Goal: Task Accomplishment & Management: Use online tool/utility

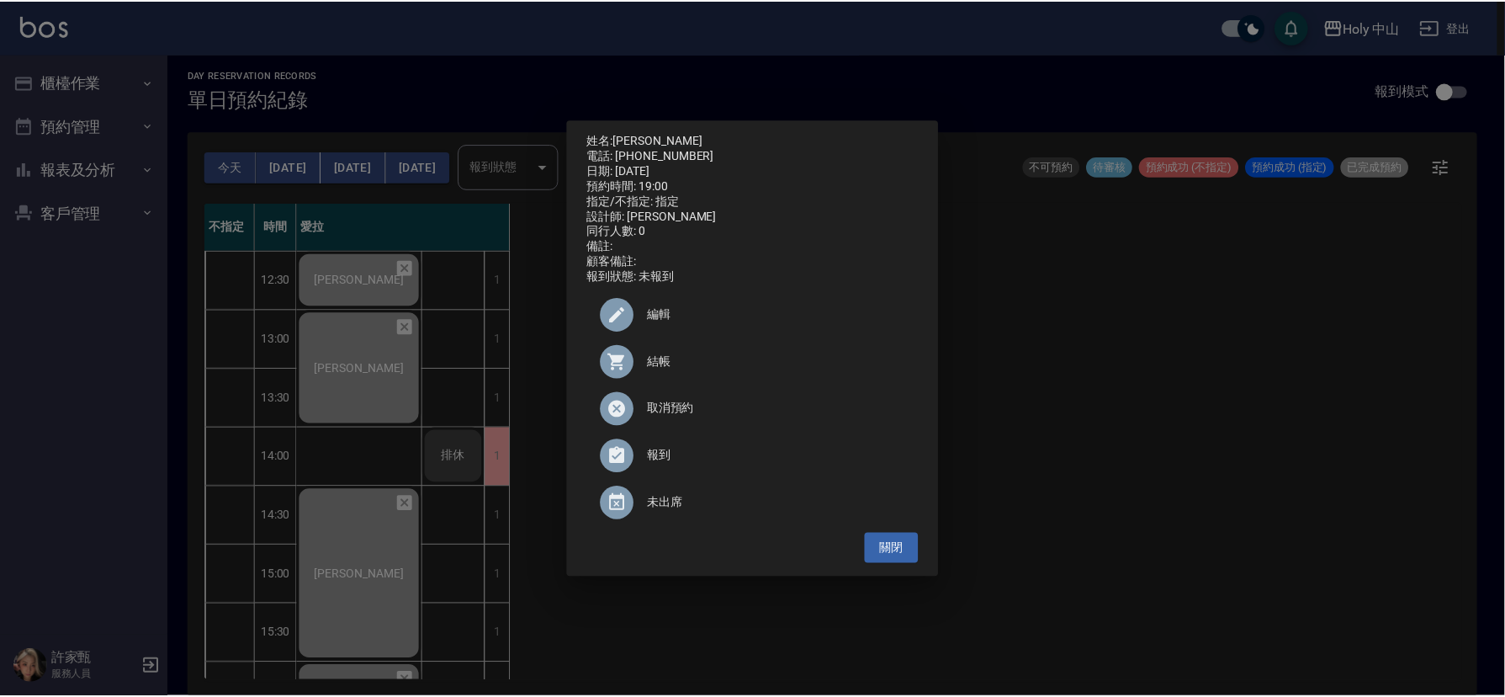
scroll to position [530, 0]
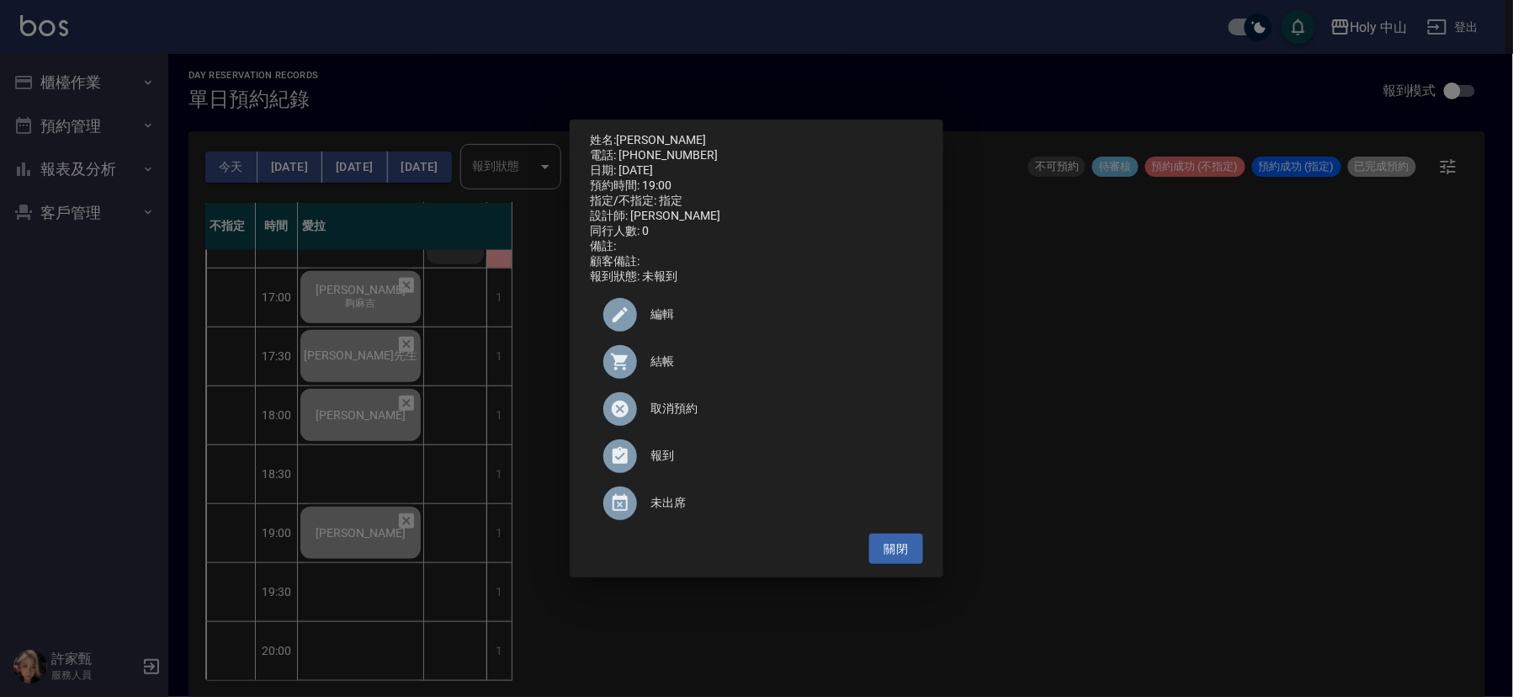
click at [1243, 405] on div "姓名: [PERSON_NAME]先生 電話: [PHONE_NUMBER] 日期: [DATE] 預約時間: 19:00 指定/不指定: 指定 設計師: 愛…" at bounding box center [756, 348] width 1513 height 697
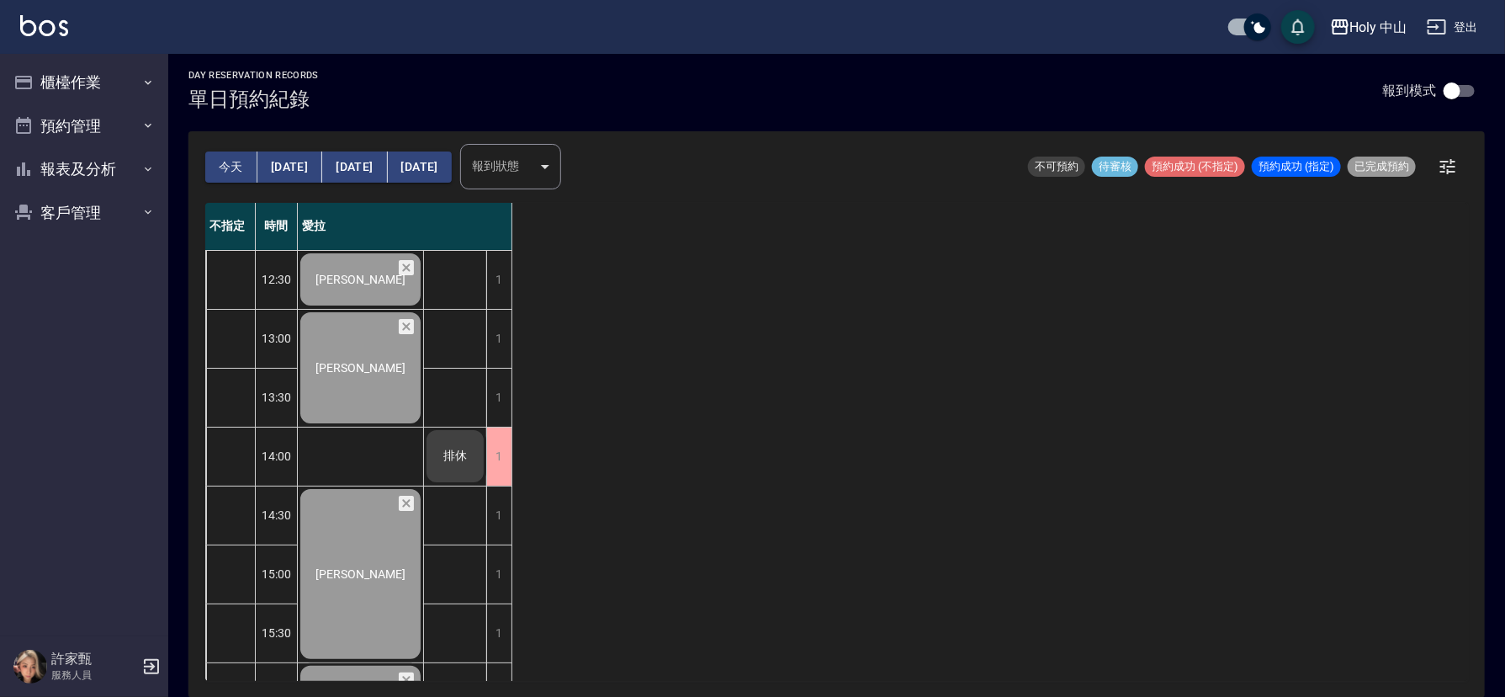
scroll to position [0, 0]
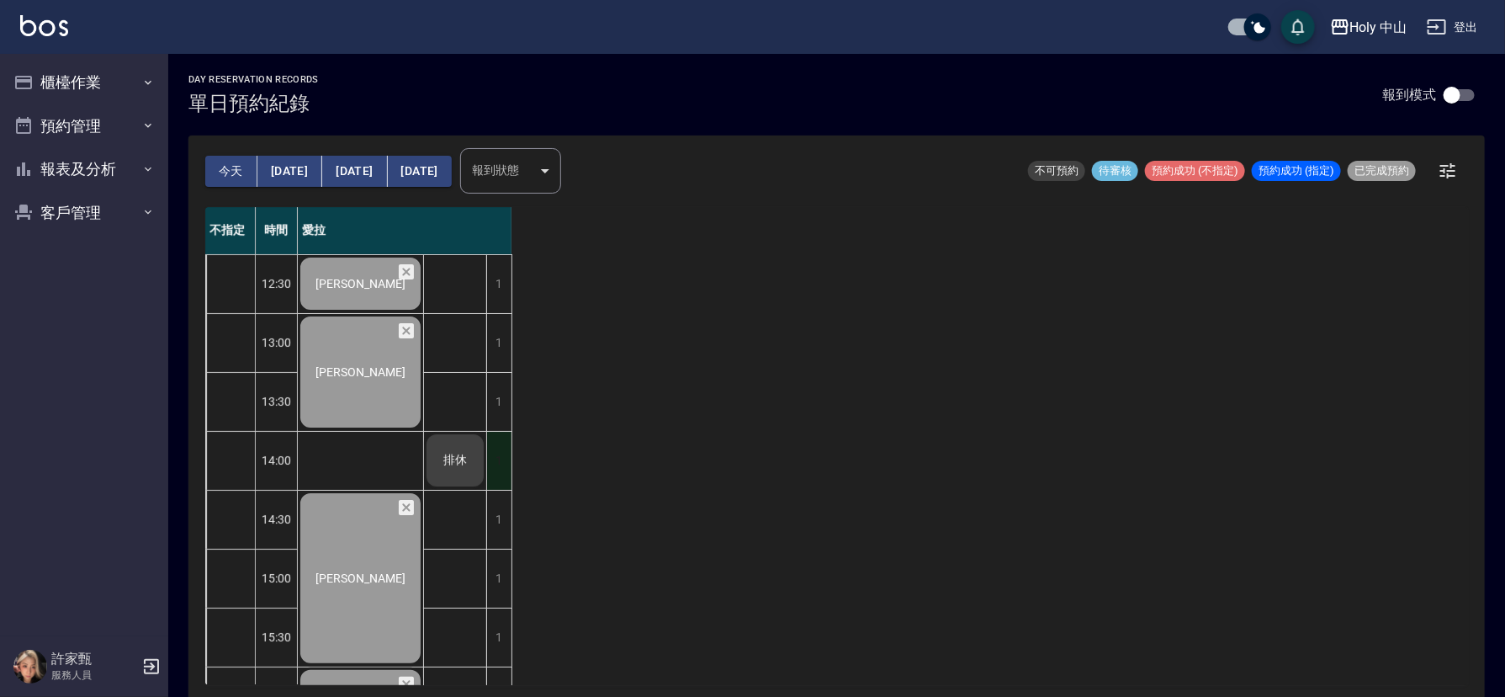
click at [506, 457] on div "1" at bounding box center [498, 461] width 25 height 58
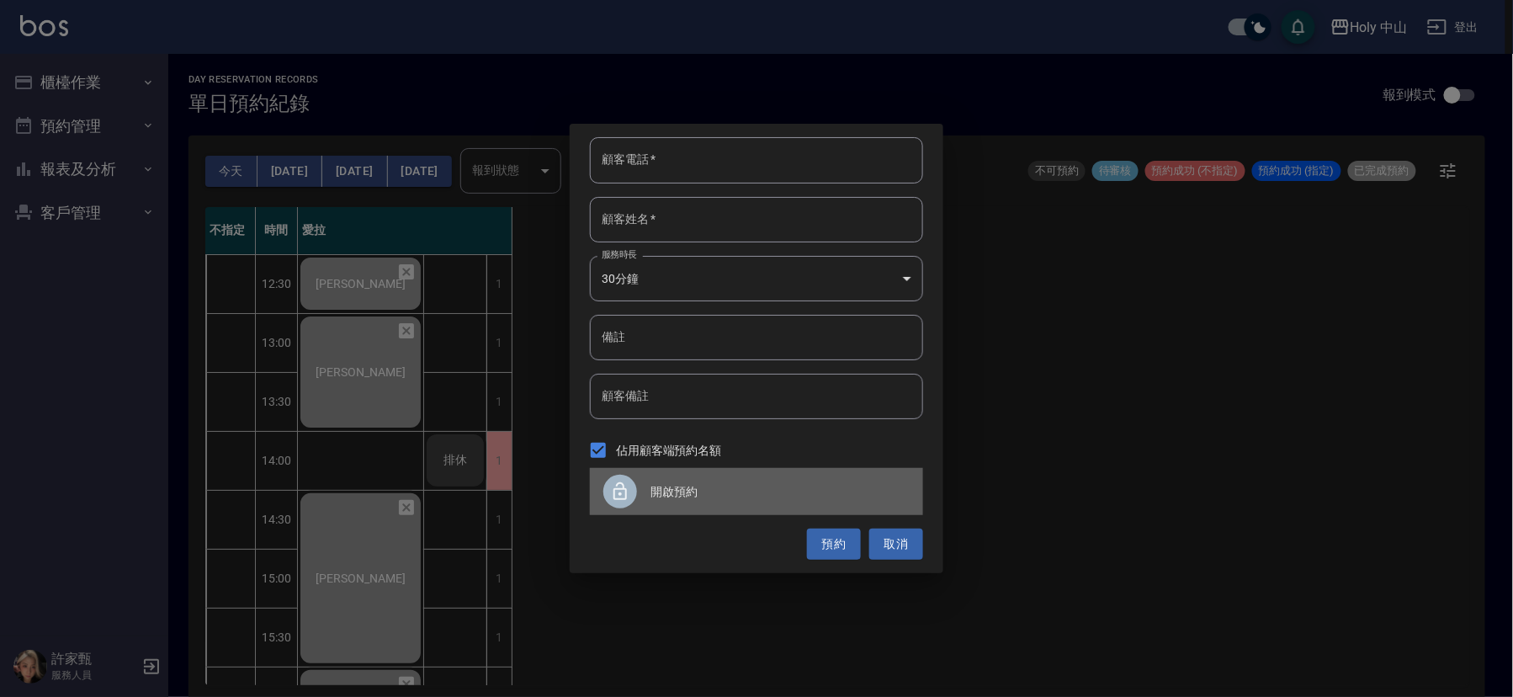
click at [661, 489] on span "開啟預約" at bounding box center [780, 492] width 259 height 18
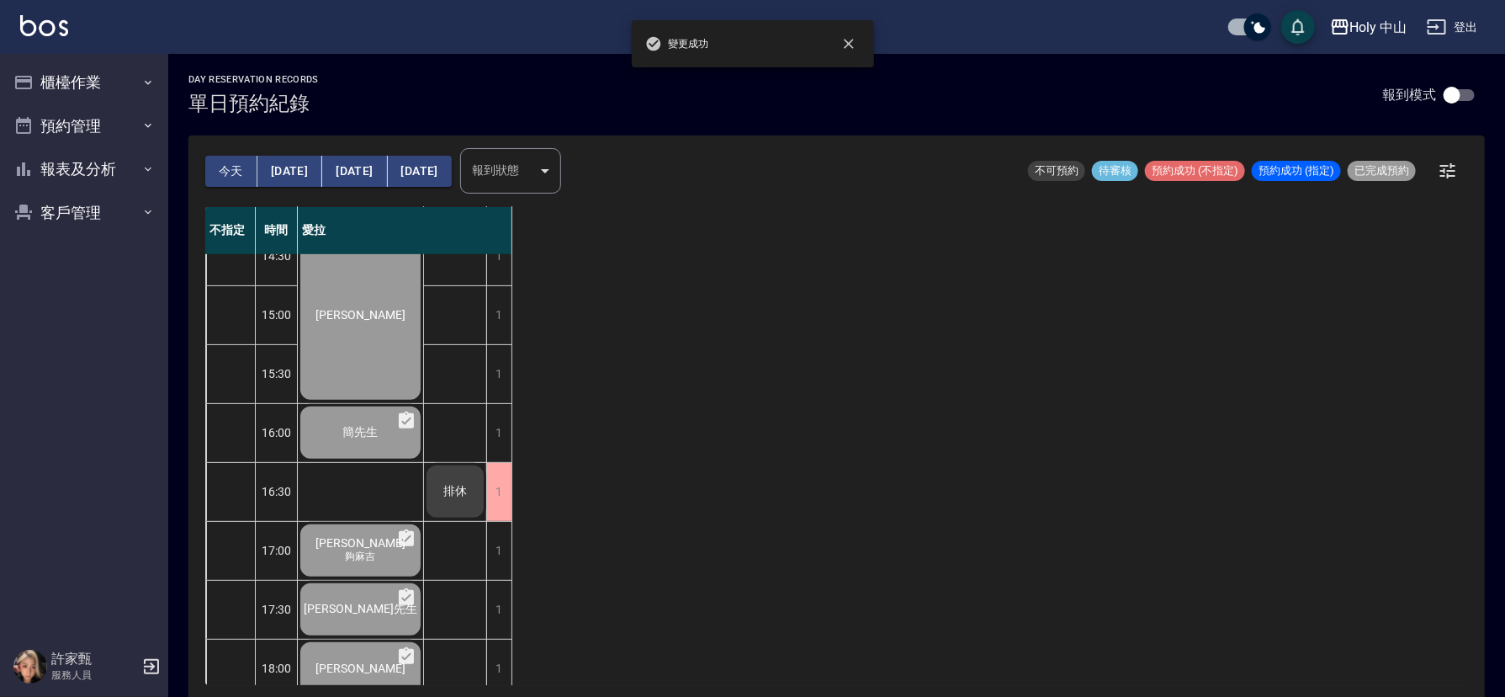
scroll to position [252, 0]
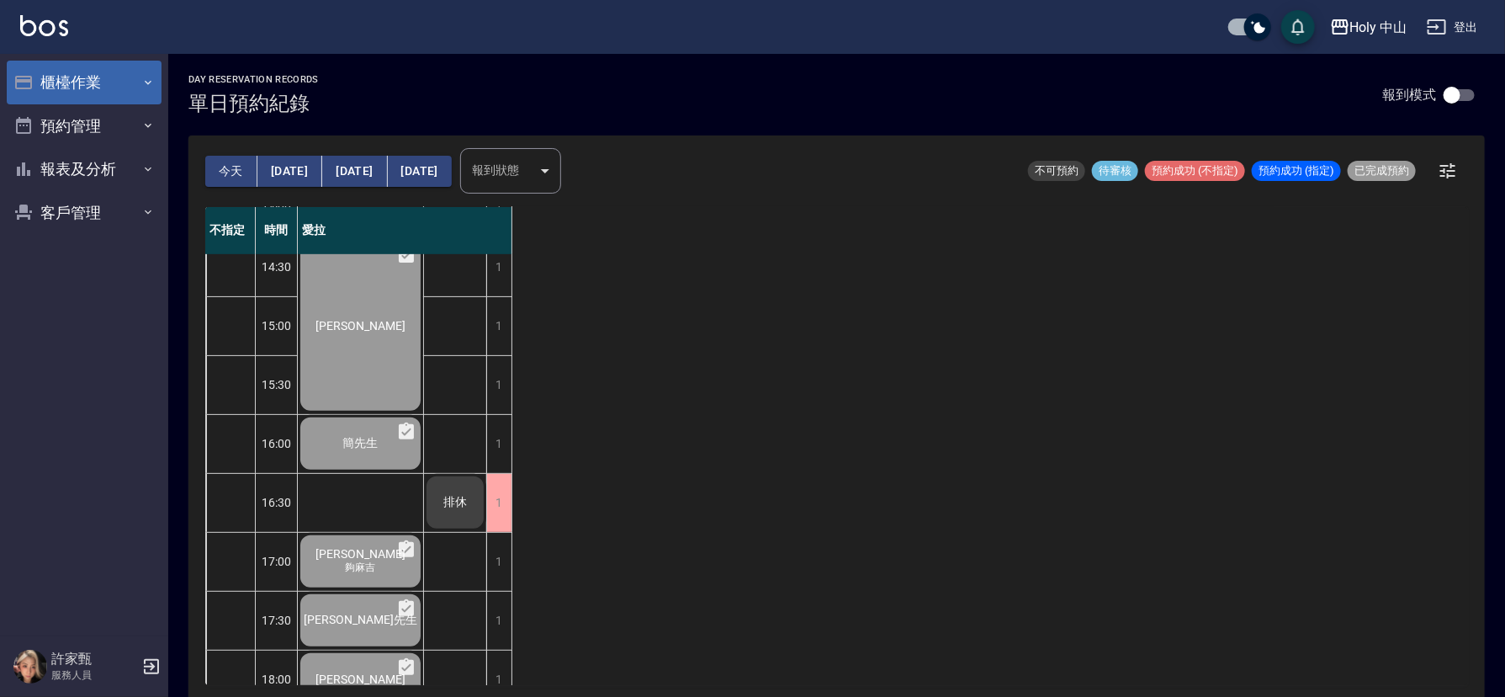
click at [135, 80] on button "櫃檯作業" at bounding box center [84, 83] width 155 height 44
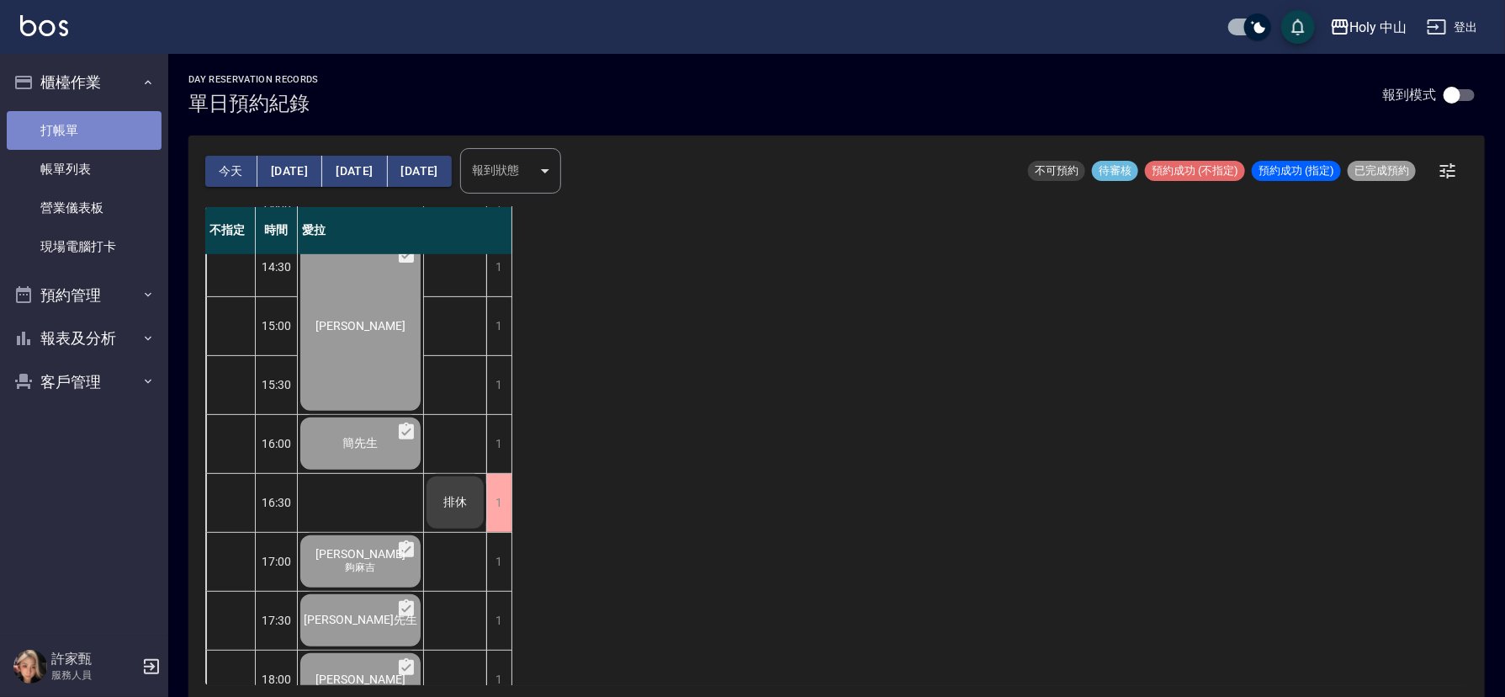
click at [132, 125] on link "打帳單" at bounding box center [84, 130] width 155 height 39
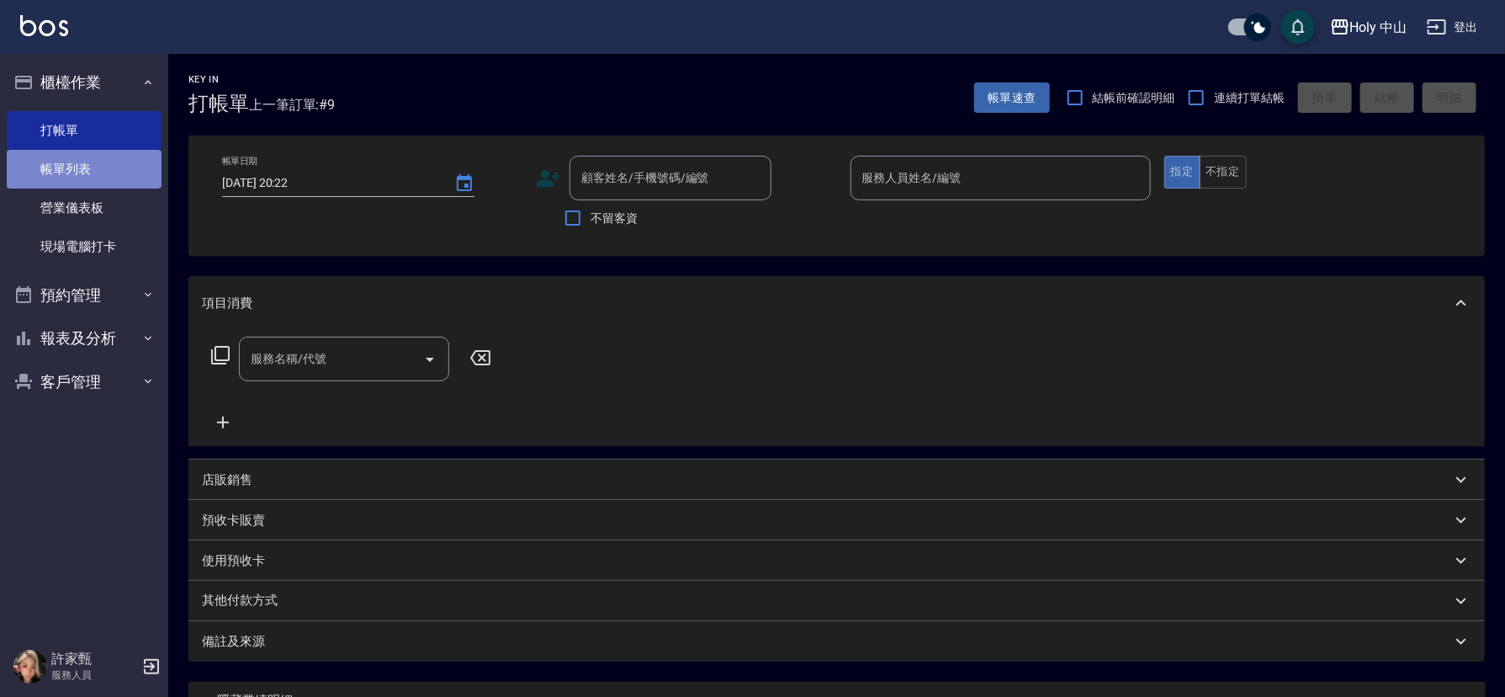
click at [82, 167] on link "帳單列表" at bounding box center [84, 169] width 155 height 39
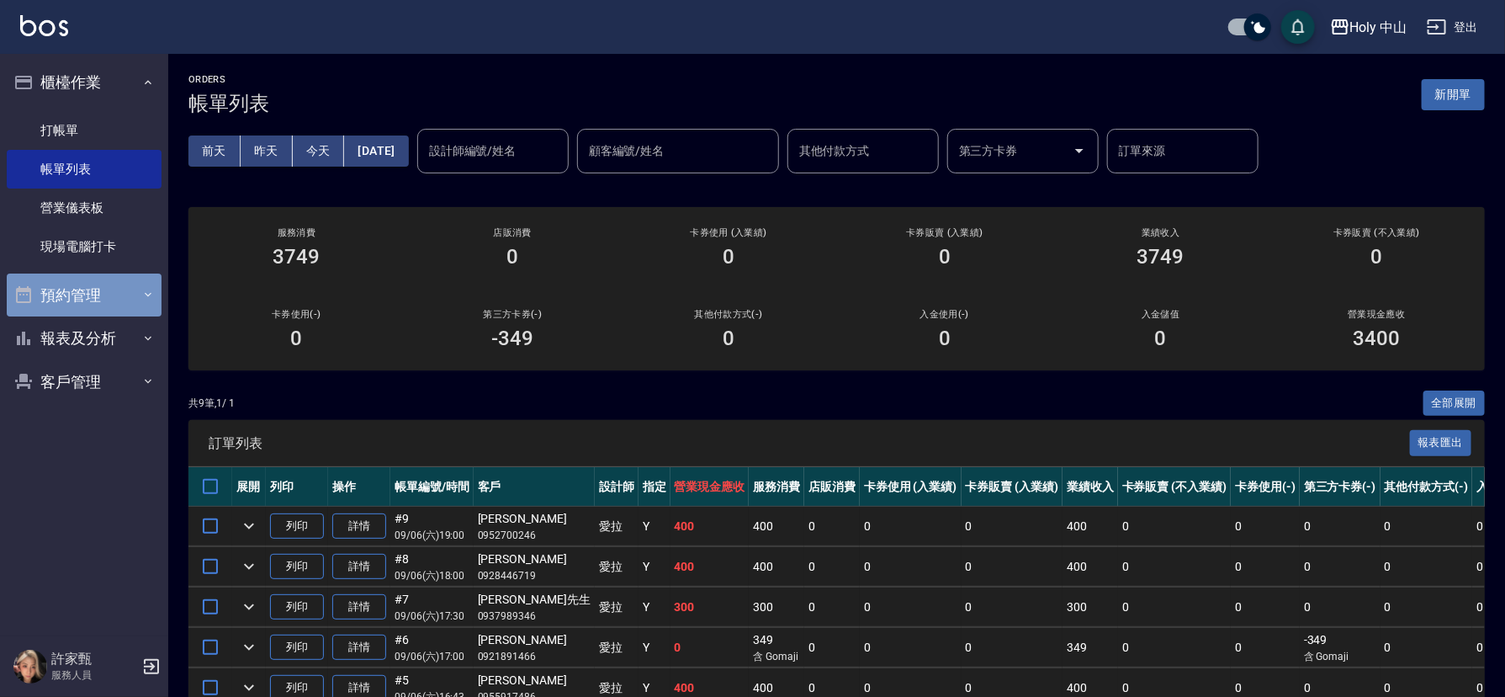
click at [130, 293] on button "預約管理" at bounding box center [84, 295] width 155 height 44
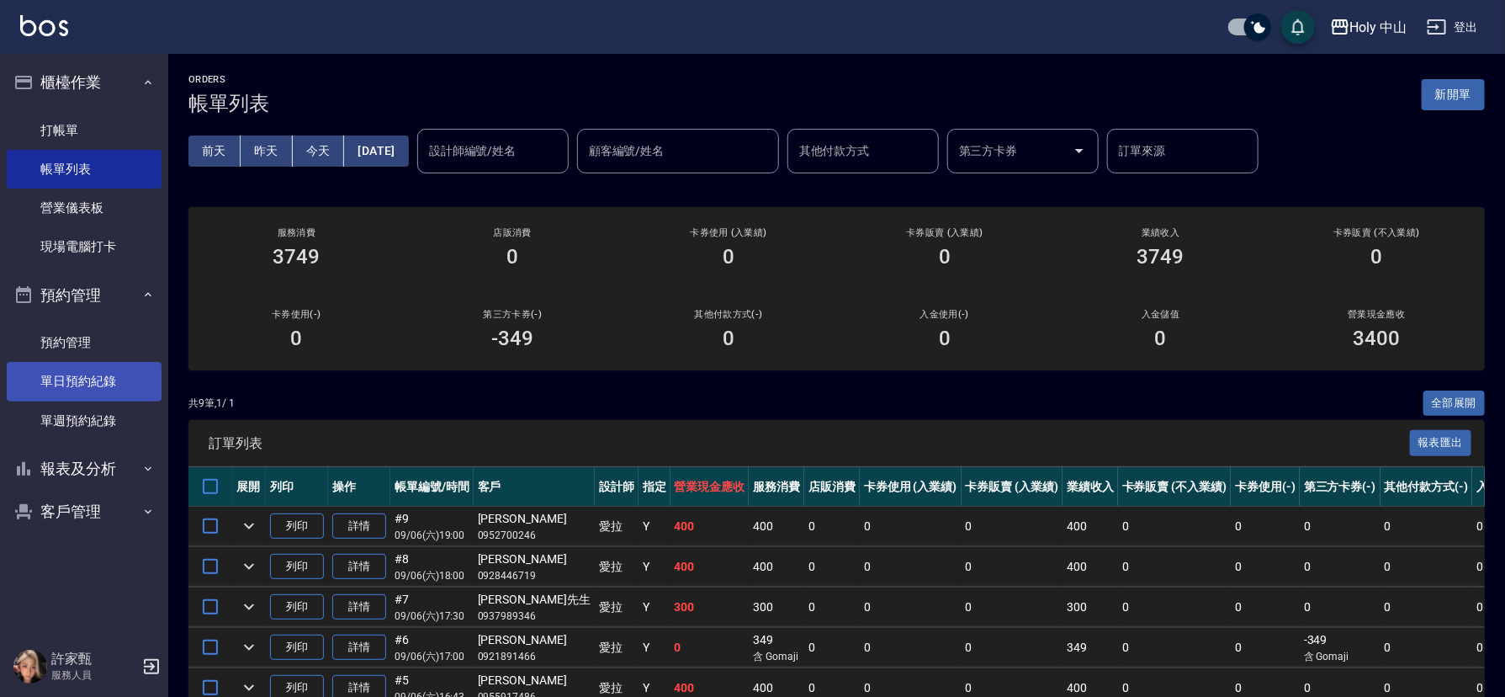
click at [120, 374] on link "單日預約紀錄" at bounding box center [84, 381] width 155 height 39
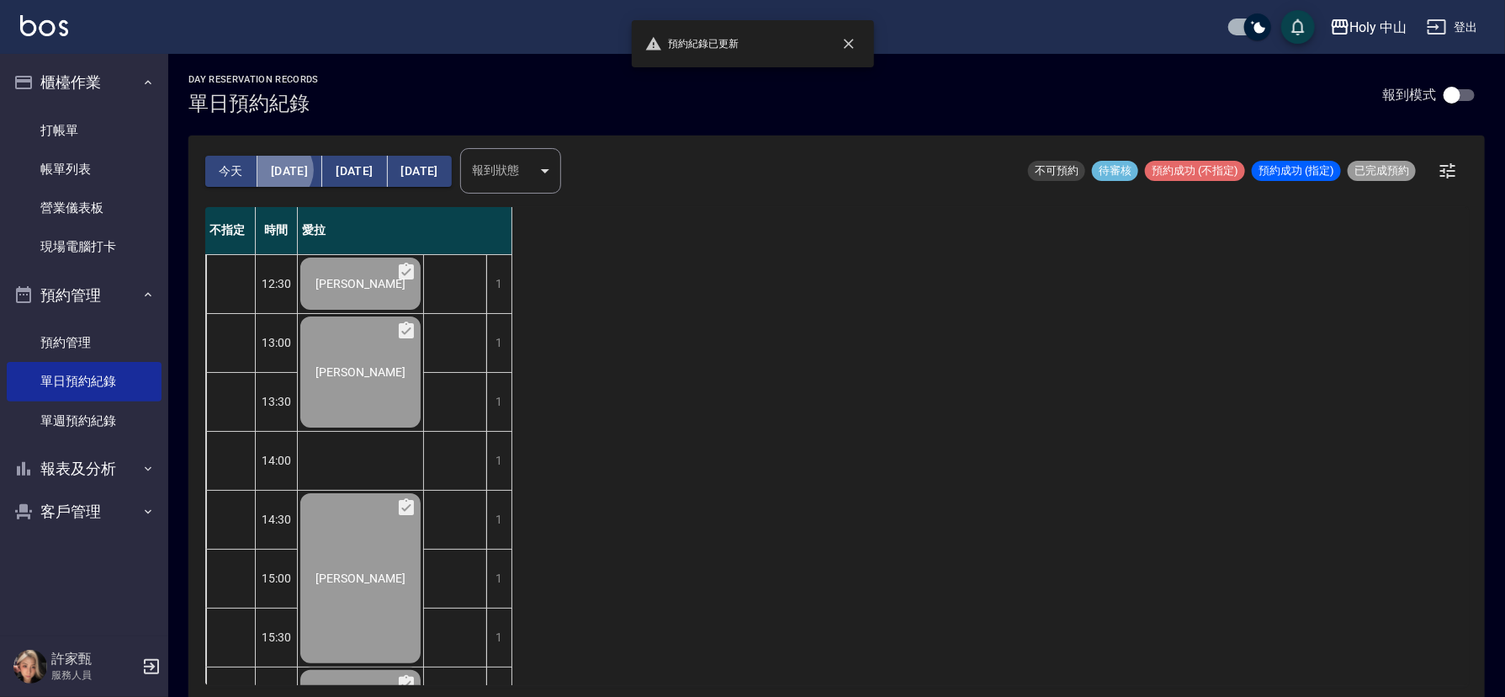
click at [279, 170] on button "[DATE]" at bounding box center [290, 171] width 65 height 31
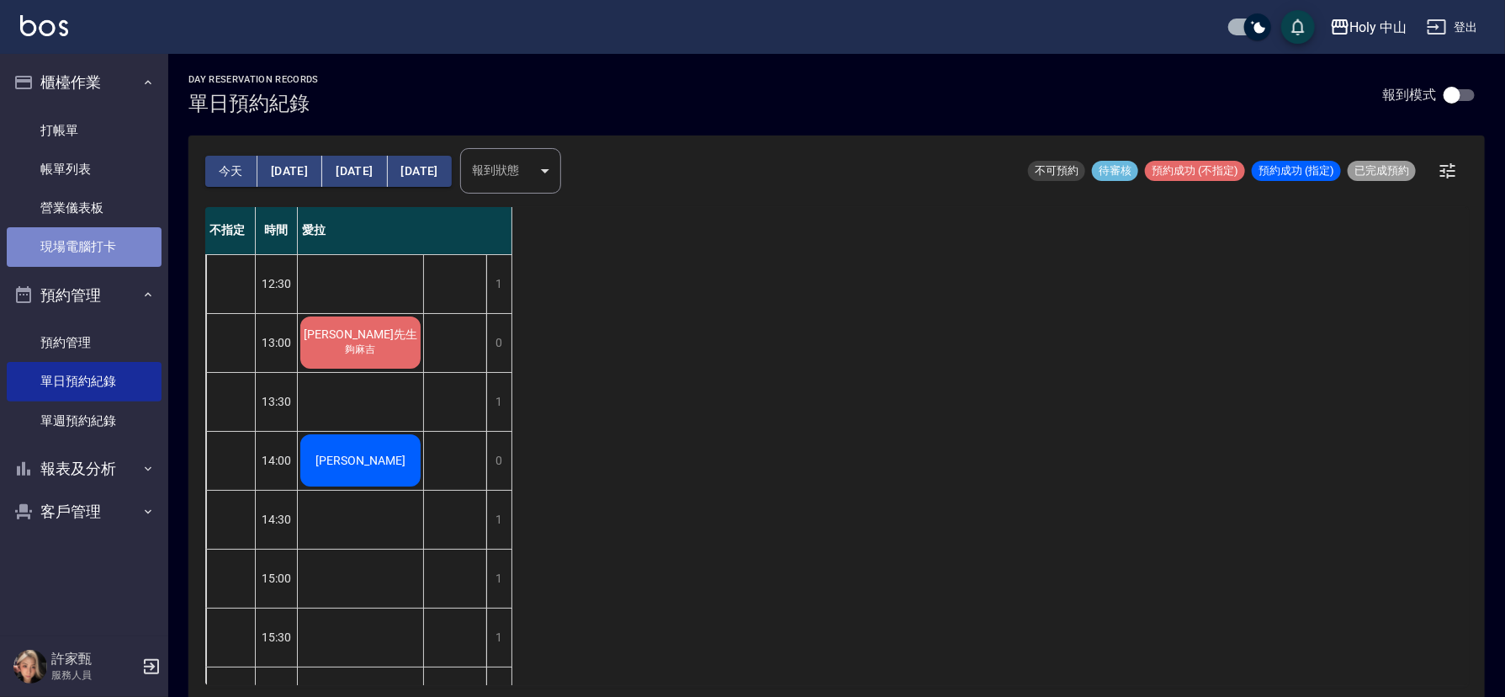
click at [89, 255] on link "現場電腦打卡" at bounding box center [84, 246] width 155 height 39
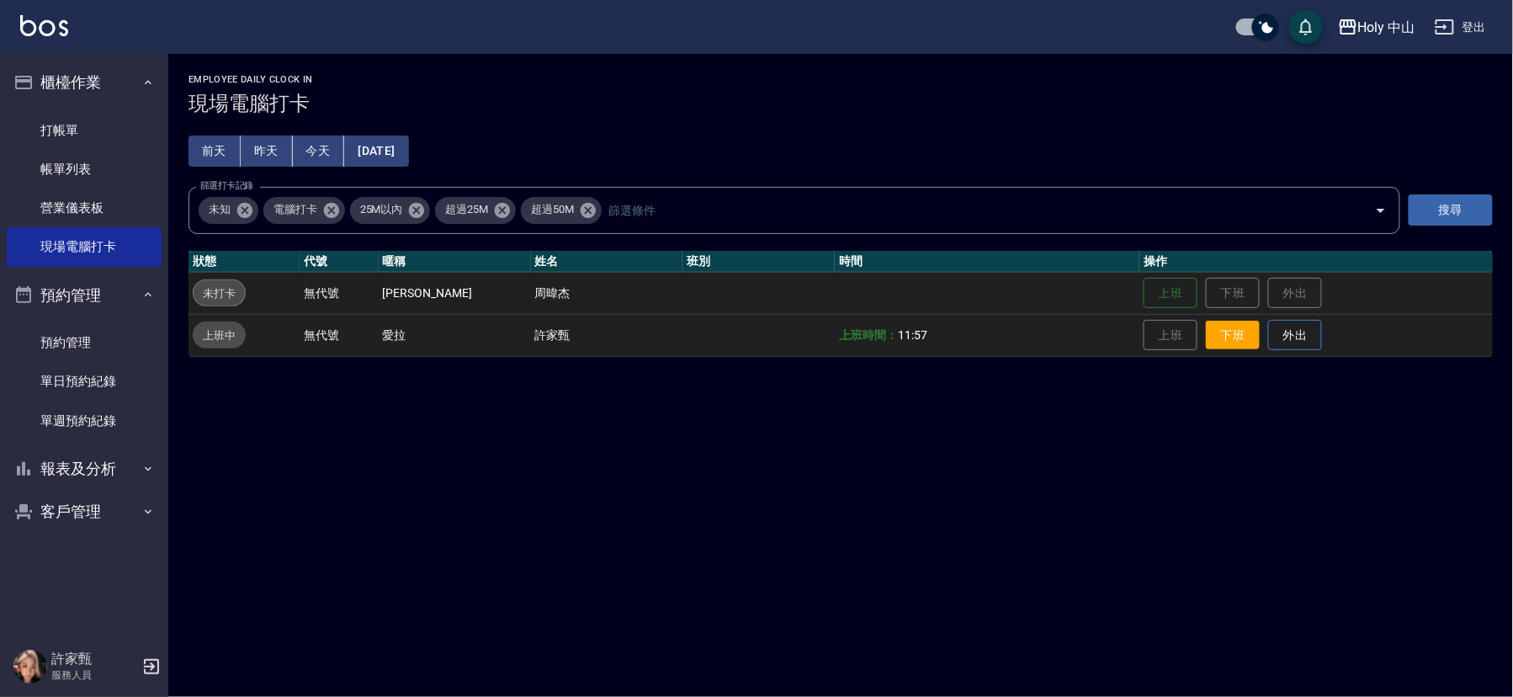
click at [1211, 334] on button "下班" at bounding box center [1233, 335] width 54 height 29
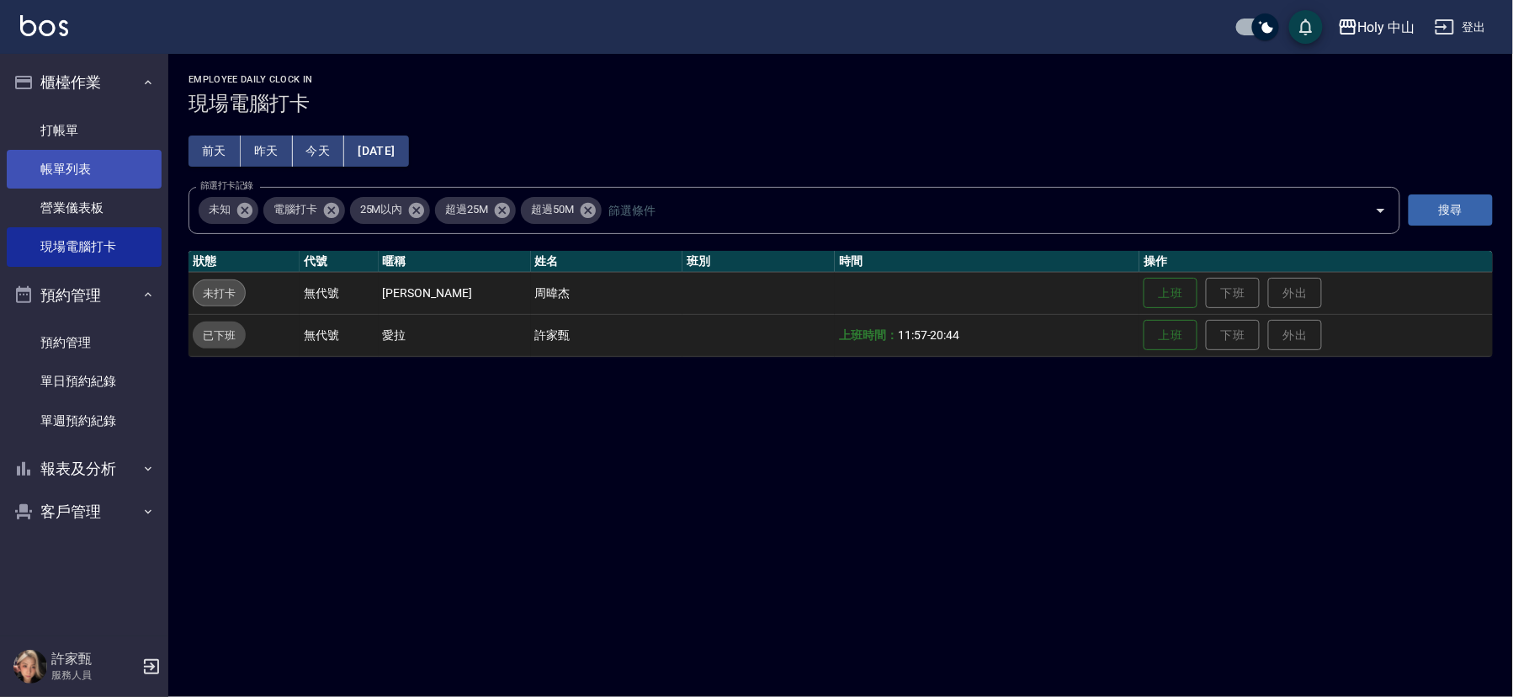
click at [43, 173] on link "帳單列表" at bounding box center [84, 169] width 155 height 39
